Goal: Check status: Check status

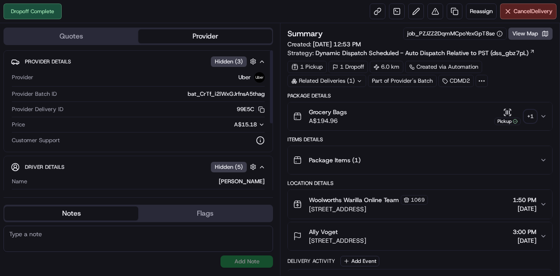
drag, startPoint x: 229, startPoint y: 166, endPoint x: 422, endPoint y: 144, distance: 193.8
click at [422, 144] on div "Items Details Package Items ( 1 )" at bounding box center [420, 155] width 265 height 39
